Goal: Navigation & Orientation: Find specific page/section

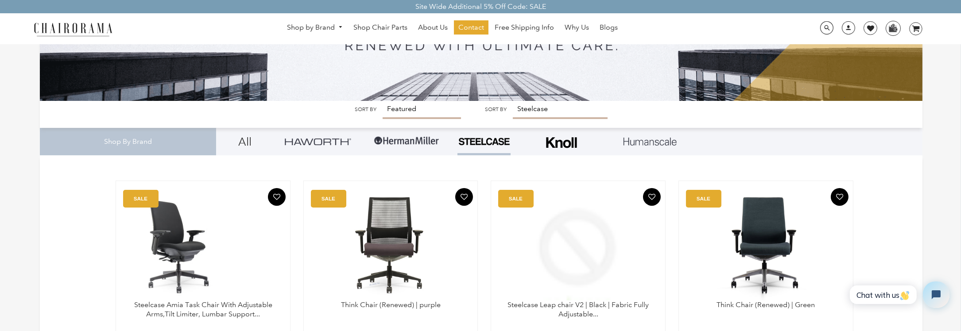
scroll to position [266, 0]
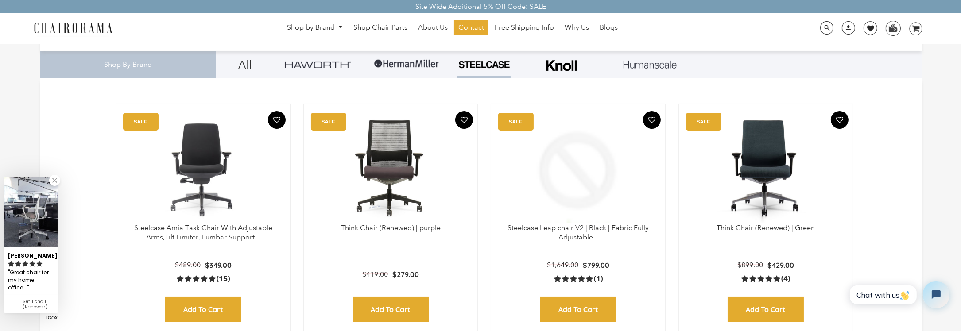
click at [56, 181] on link at bounding box center [54, 180] width 11 height 11
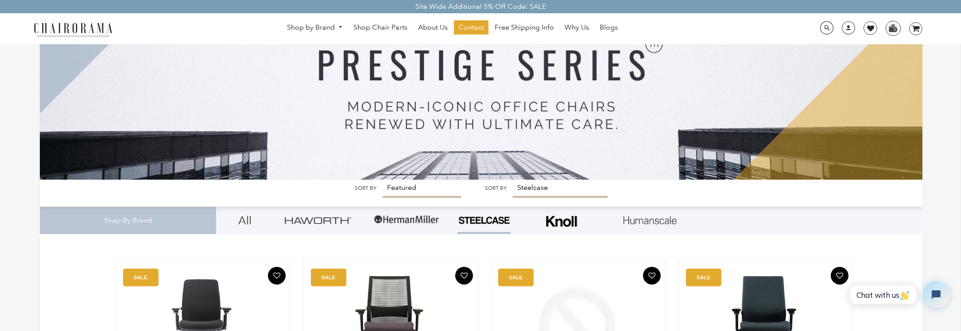
scroll to position [0, 0]
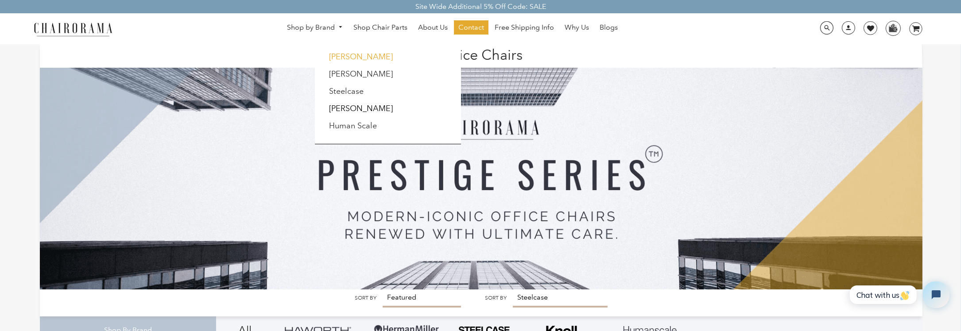
click at [351, 60] on link "[PERSON_NAME]" at bounding box center [361, 57] width 64 height 10
